Goal: Check status: Verify the current state of an ongoing process or item

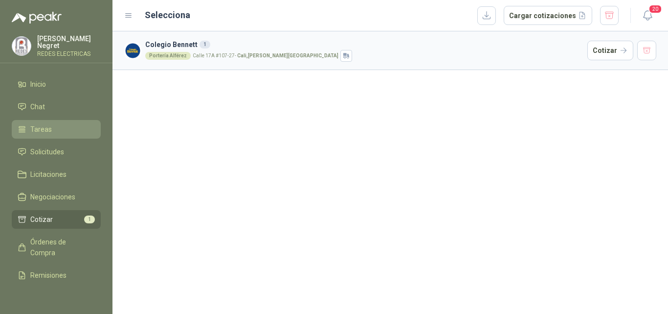
click at [44, 133] on link "Tareas" at bounding box center [56, 129] width 89 height 19
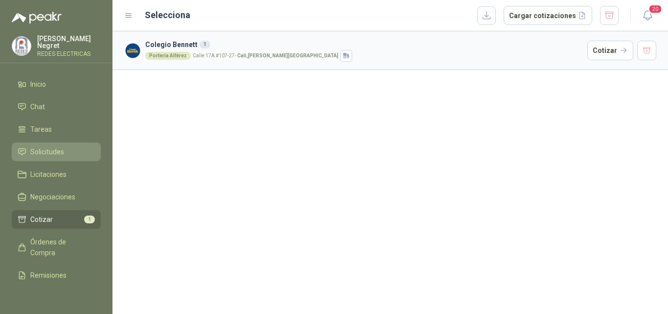
click at [46, 146] on span "Solicitudes" at bounding box center [47, 151] width 34 height 11
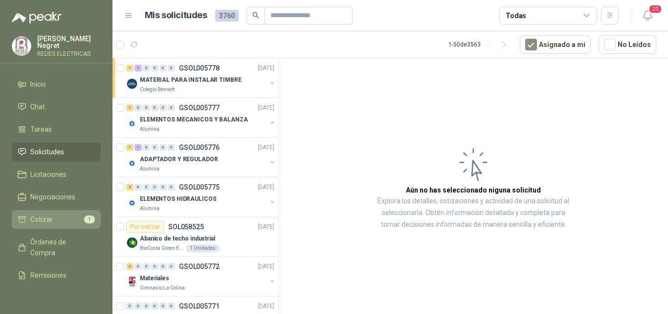
click at [58, 220] on li "Cotizar 1" at bounding box center [56, 219] width 77 height 11
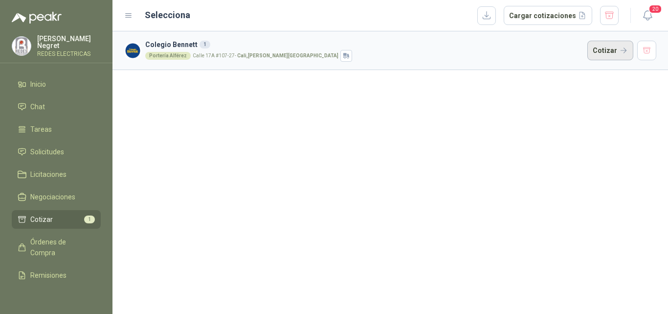
click at [618, 57] on button "Cotizar" at bounding box center [611, 51] width 46 height 20
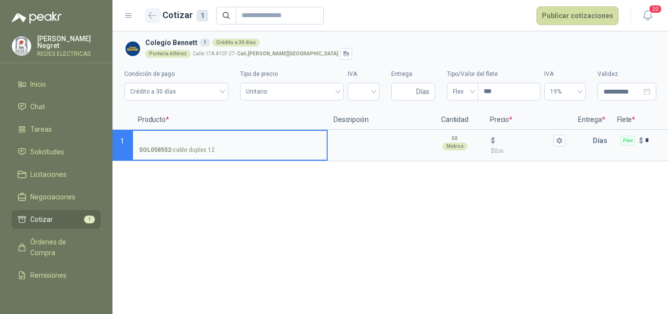
click at [152, 17] on icon "button" at bounding box center [152, 15] width 8 height 7
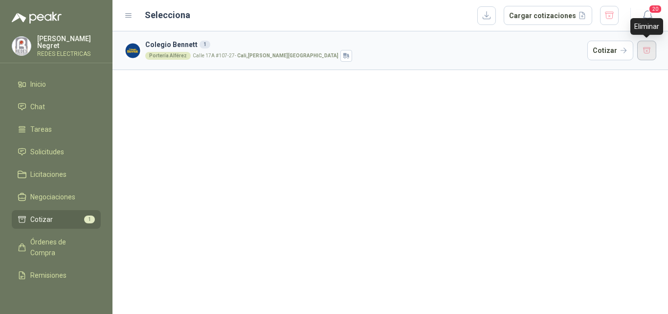
click at [647, 54] on button "button" at bounding box center [648, 51] width 20 height 20
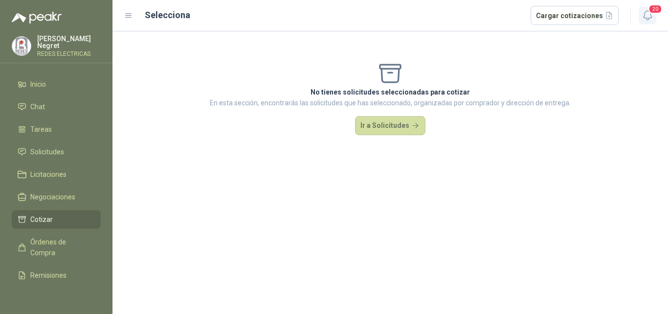
click at [651, 19] on icon "button" at bounding box center [648, 15] width 12 height 12
click at [46, 281] on link "Remisiones" at bounding box center [56, 275] width 89 height 19
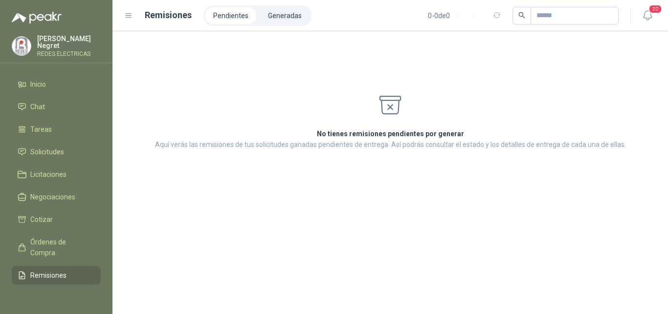
click at [279, 24] on ul "Pendientes Generadas" at bounding box center [258, 15] width 108 height 21
click at [279, 21] on li "Generadas" at bounding box center [284, 15] width 49 height 17
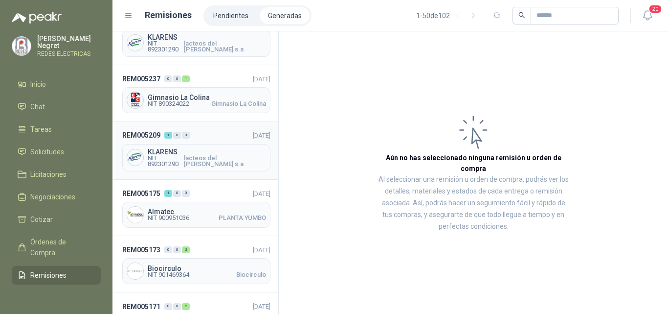
scroll to position [196, 0]
click at [210, 156] on span "lacteos del [PERSON_NAME] s.a" at bounding box center [225, 161] width 82 height 12
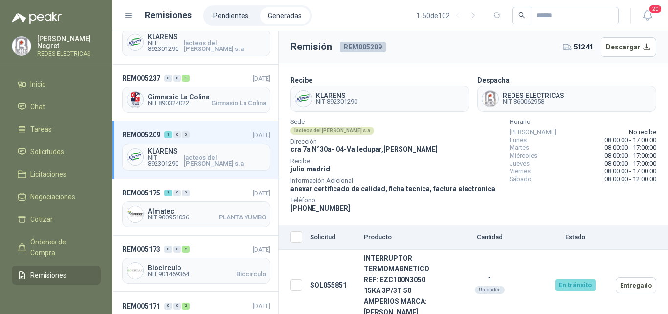
scroll to position [6, 0]
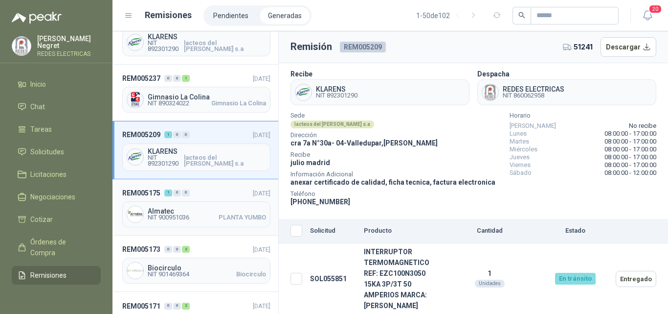
click at [206, 220] on div "Almatec NIT 900951036 PLANTA YUMBO" at bounding box center [196, 214] width 148 height 26
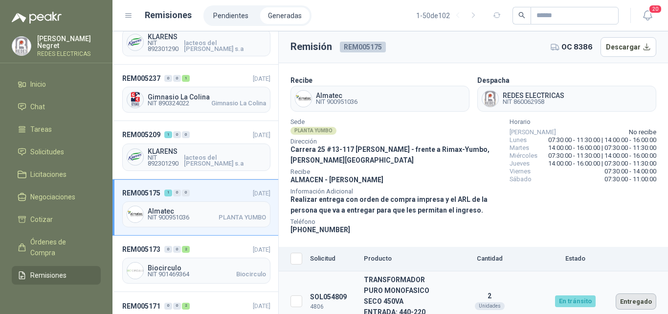
scroll to position [28, 0]
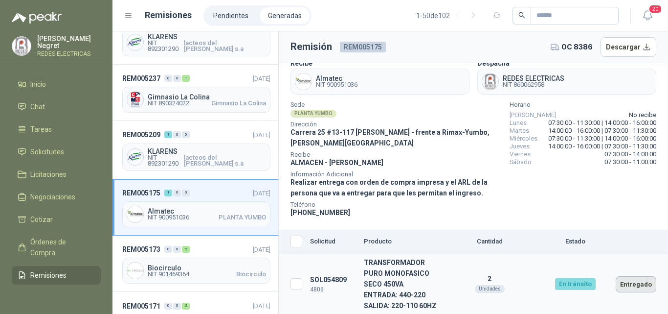
click at [620, 282] on button "Entregado" at bounding box center [636, 284] width 41 height 16
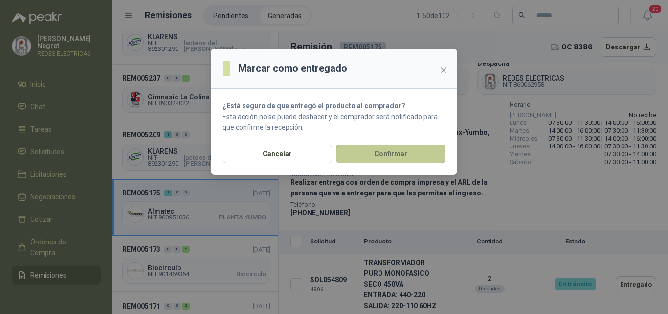
click at [416, 152] on button "Confirmar" at bounding box center [391, 153] width 110 height 19
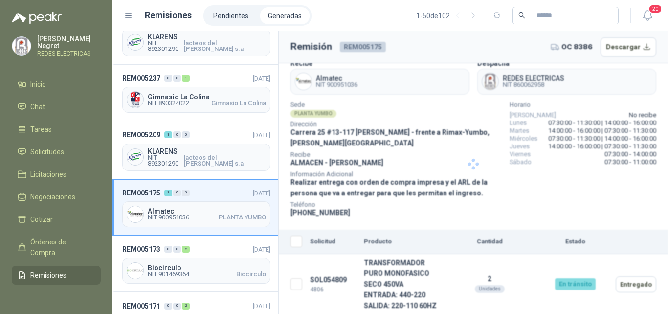
scroll to position [6, 0]
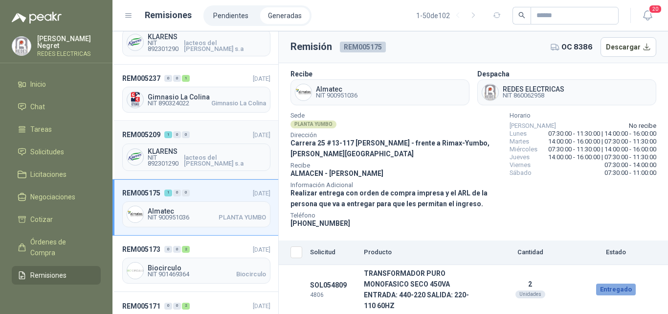
click at [217, 159] on span "lacteos del [PERSON_NAME] s.a" at bounding box center [225, 161] width 82 height 12
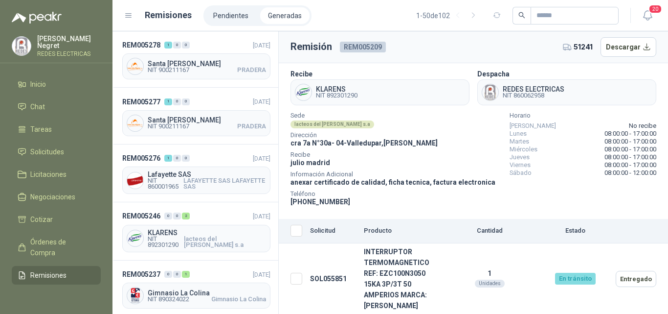
click at [367, 192] on span "Teléfono" at bounding box center [393, 193] width 205 height 5
click at [60, 153] on span "Solicitudes" at bounding box center [47, 151] width 34 height 11
